Goal: Transaction & Acquisition: Purchase product/service

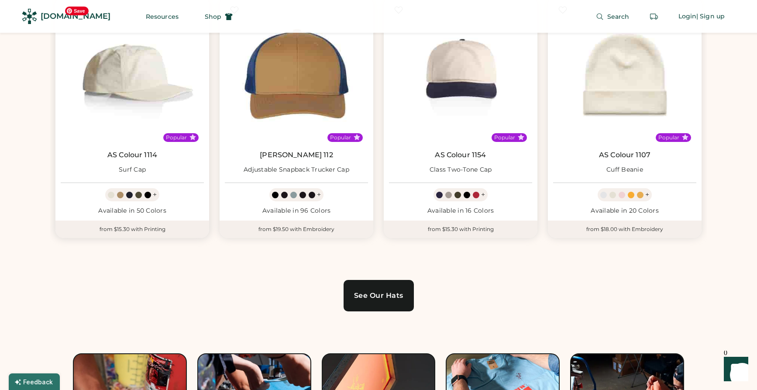
scroll to position [611, 0]
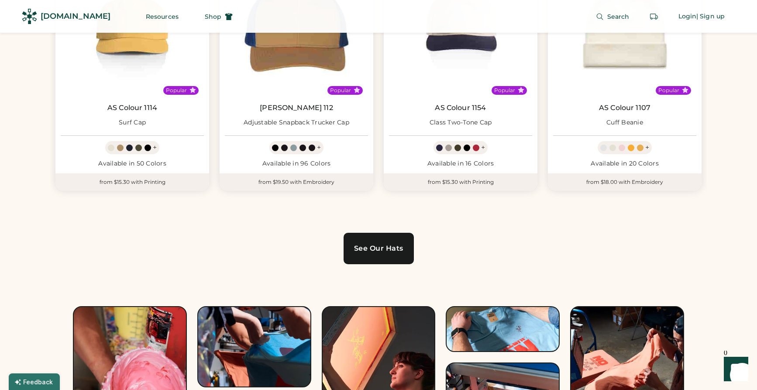
click at [395, 248] on div "See Our Hats" at bounding box center [378, 248] width 49 height 7
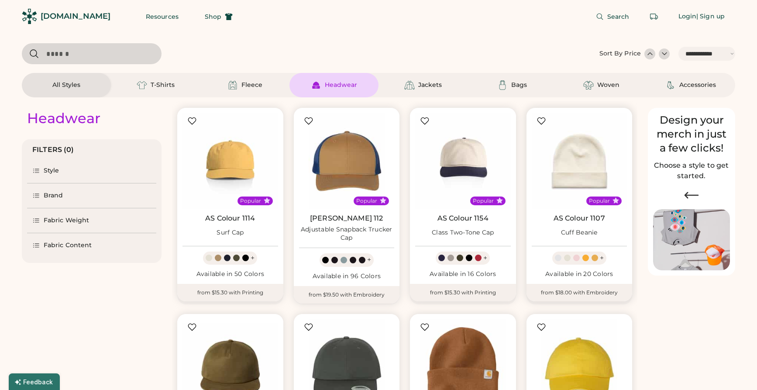
select select "*****"
select select "*"
click at [228, 257] on div at bounding box center [227, 258] width 7 height 7
select select "*****"
select select "*"
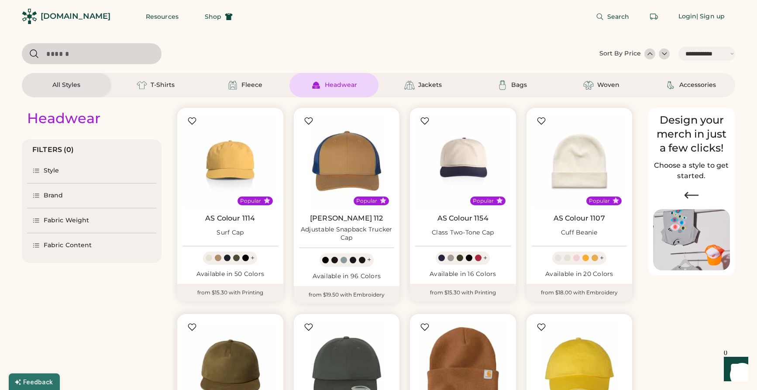
scroll to position [175, 0]
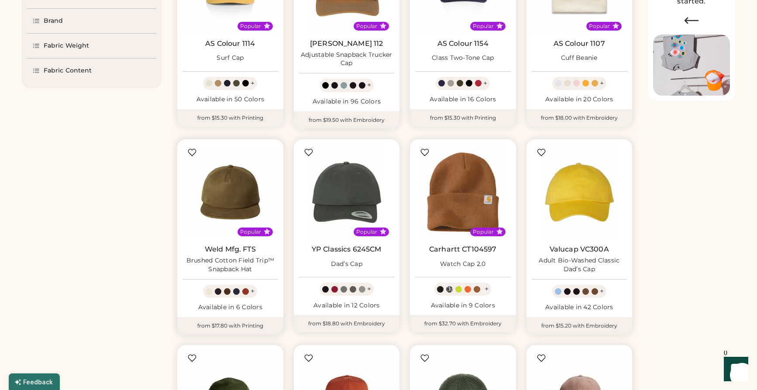
select select "*****"
select select "*"
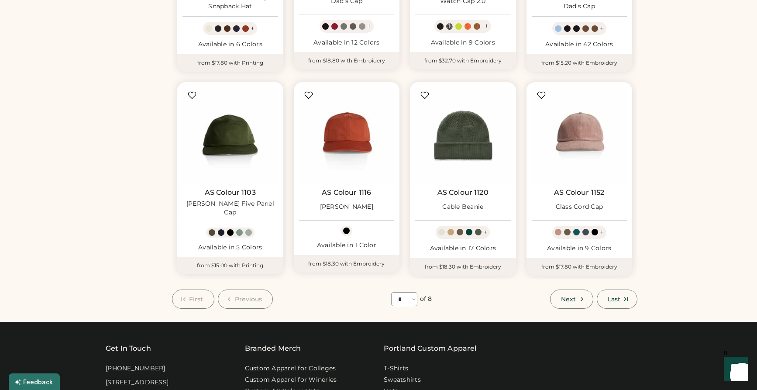
scroll to position [480, 0]
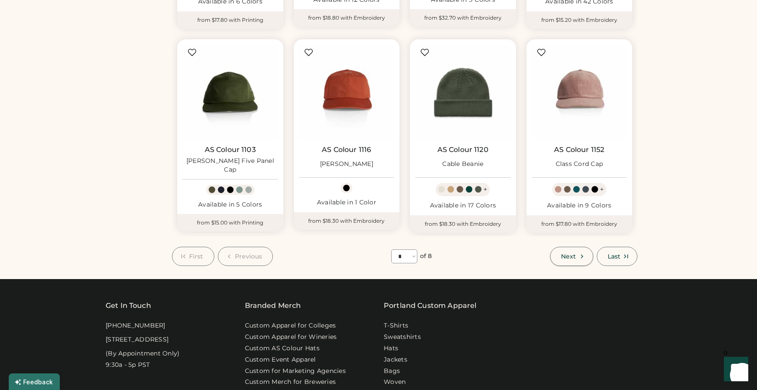
click at [567, 253] on span "Next" at bounding box center [568, 256] width 15 height 6
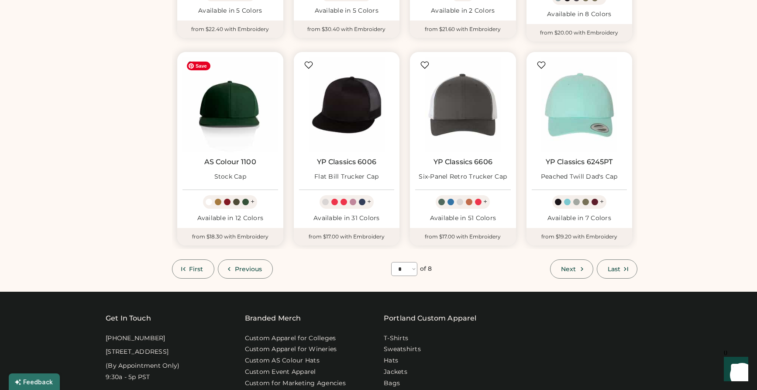
scroll to position [475, 0]
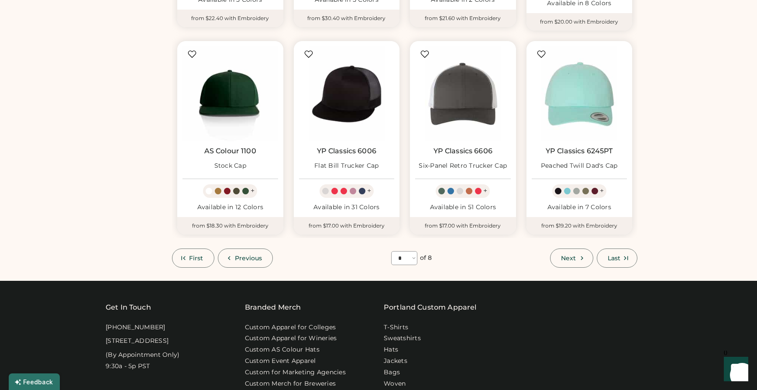
click at [570, 259] on span "Next" at bounding box center [568, 258] width 15 height 6
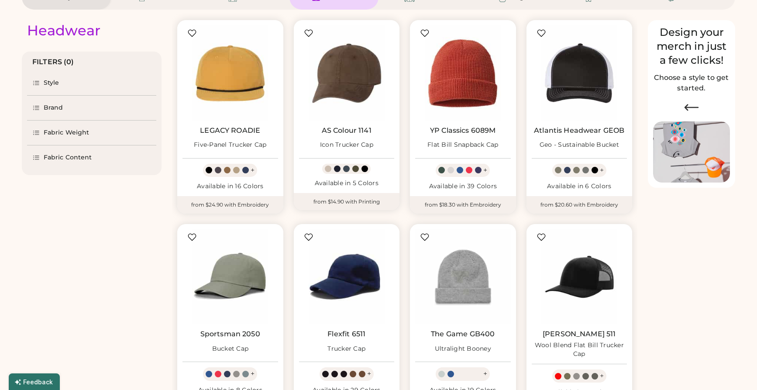
scroll to position [38, 0]
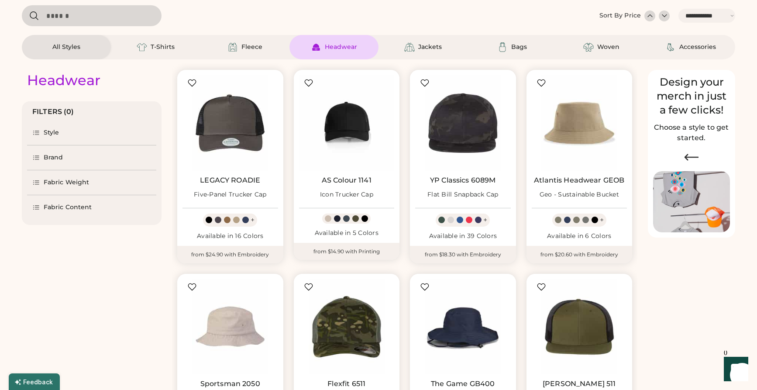
click at [66, 140] on div "Style" at bounding box center [91, 133] width 129 height 24
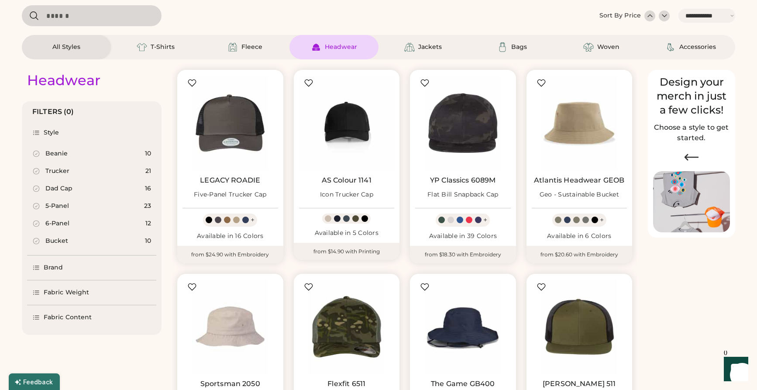
click at [55, 207] on div "5-Panel" at bounding box center [57, 206] width 24 height 9
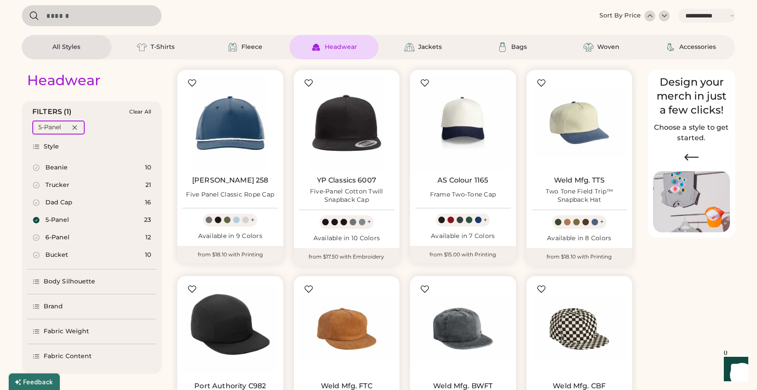
click at [61, 238] on div "6-Panel" at bounding box center [57, 237] width 24 height 9
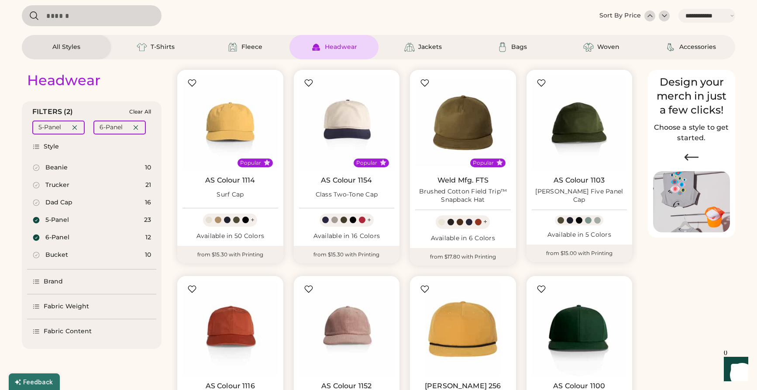
select select "*"
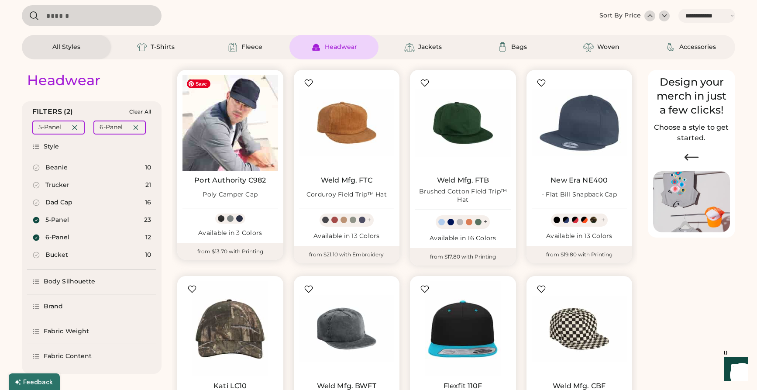
click at [237, 124] on img at bounding box center [231, 123] width 96 height 96
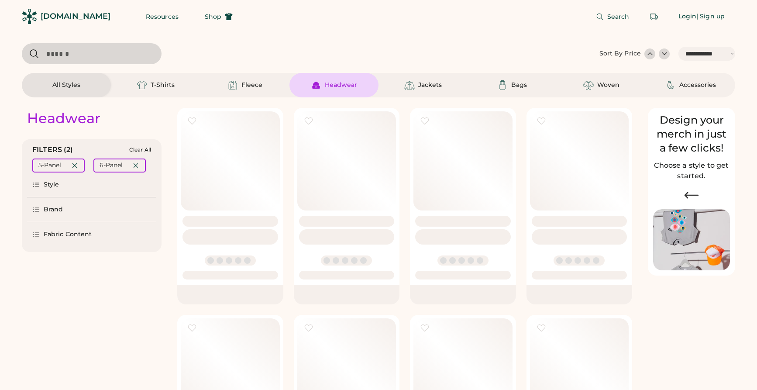
select select "*****"
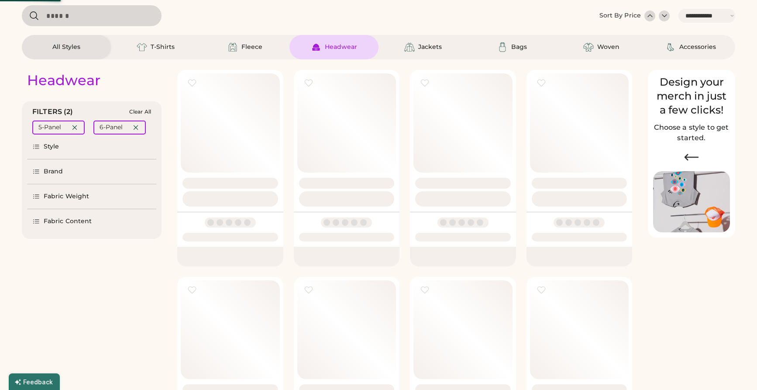
select select "*"
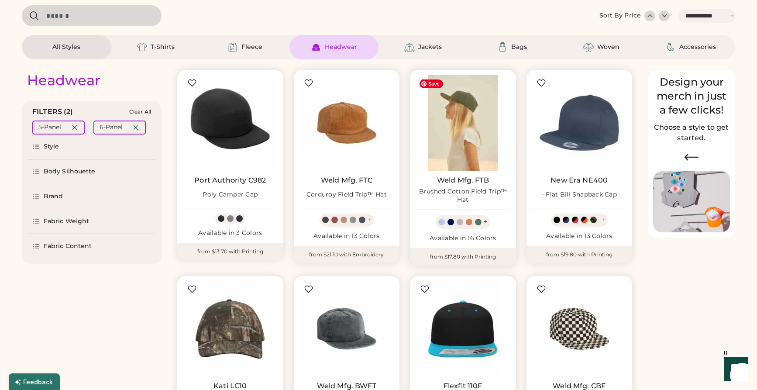
click at [465, 148] on img at bounding box center [463, 123] width 96 height 96
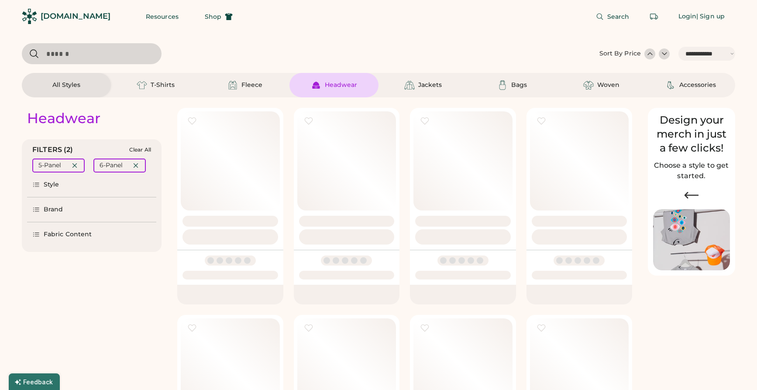
select select "*****"
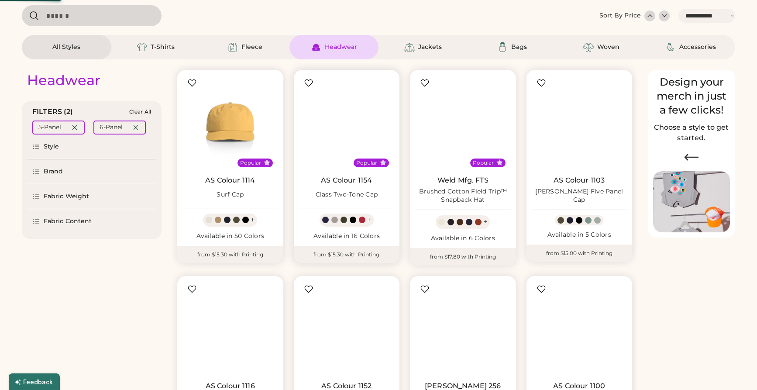
scroll to position [38, 0]
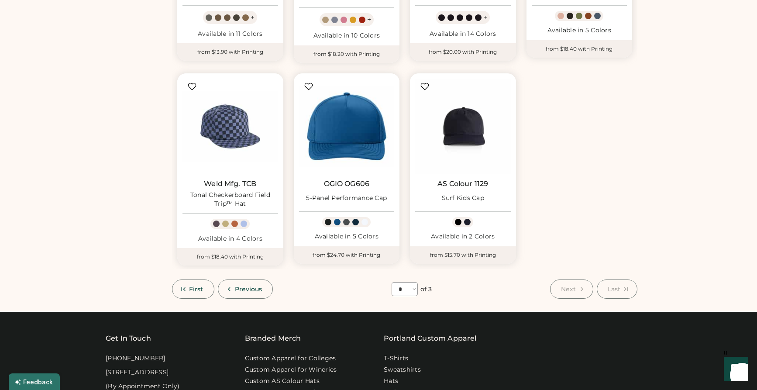
scroll to position [475, 0]
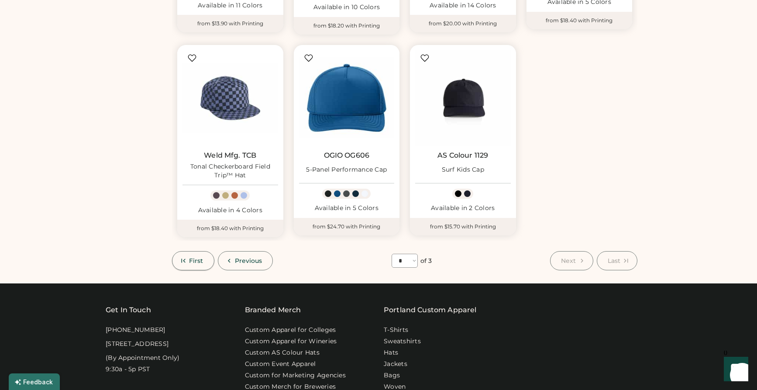
click at [202, 269] on button "First" at bounding box center [193, 260] width 42 height 19
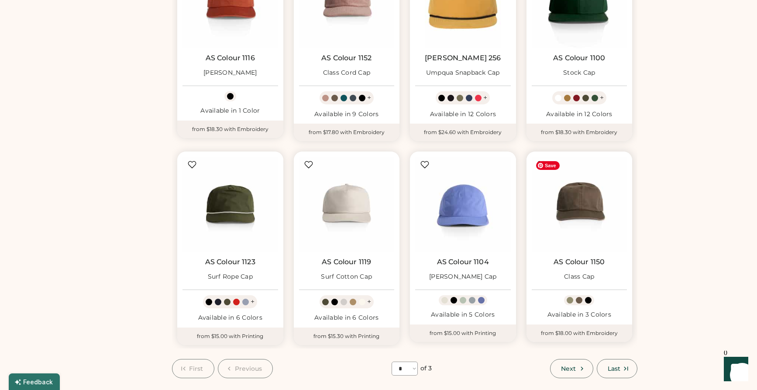
scroll to position [393, 0]
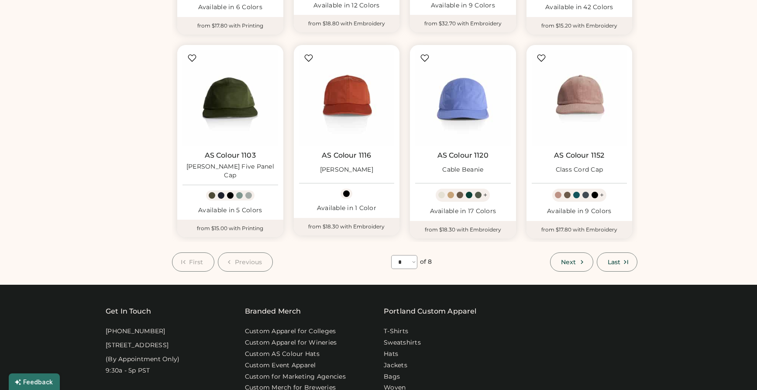
select select "*"
